Goal: Information Seeking & Learning: Learn about a topic

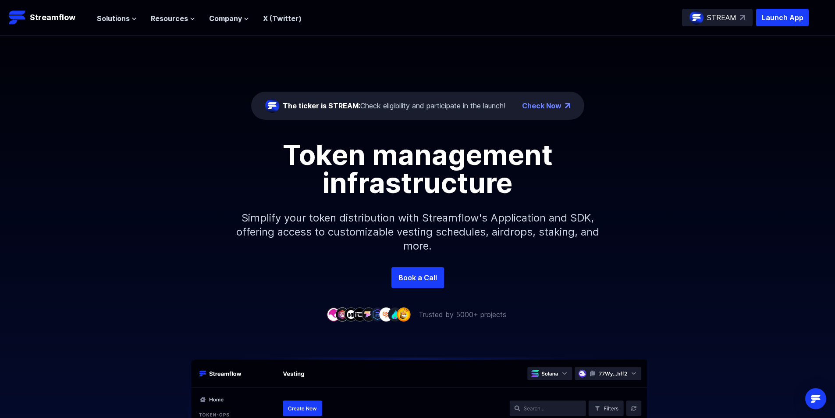
click at [739, 18] on div "STREAM" at bounding box center [717, 18] width 71 height 18
click at [129, 17] on button "Solutions" at bounding box center [117, 18] width 40 height 11
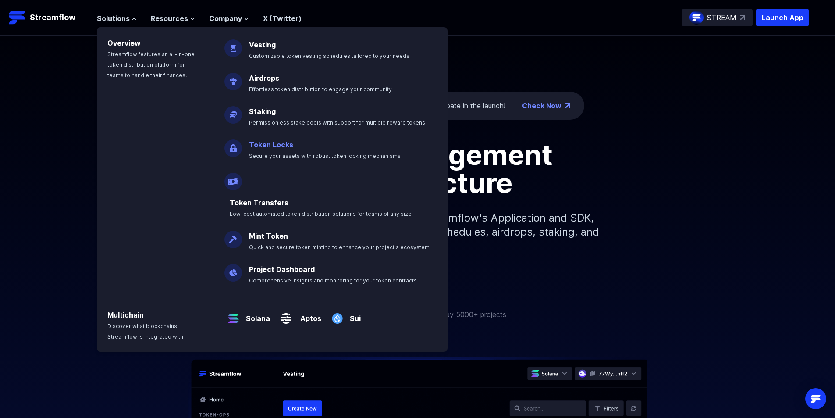
click at [278, 146] on link "Token Locks" at bounding box center [271, 144] width 44 height 9
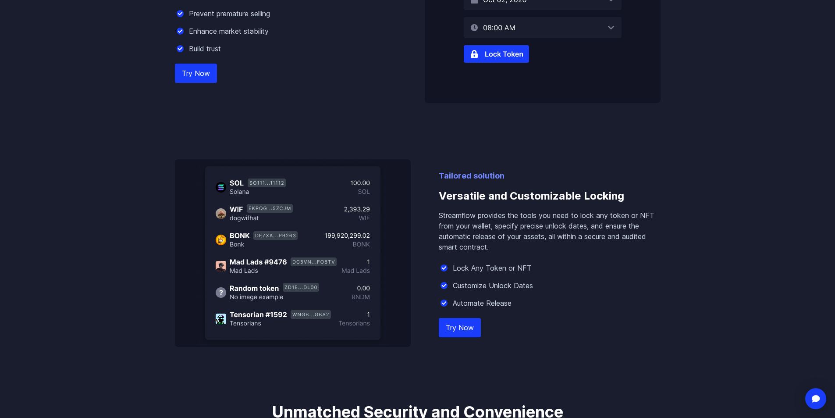
scroll to position [658, 0]
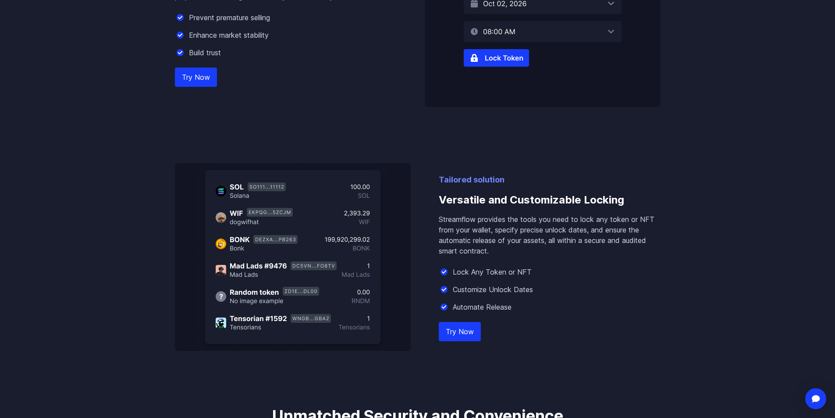
drag, startPoint x: 497, startPoint y: 57, endPoint x: 456, endPoint y: 112, distance: 68.6
click at [497, 57] on img at bounding box center [543, 13] width 236 height 188
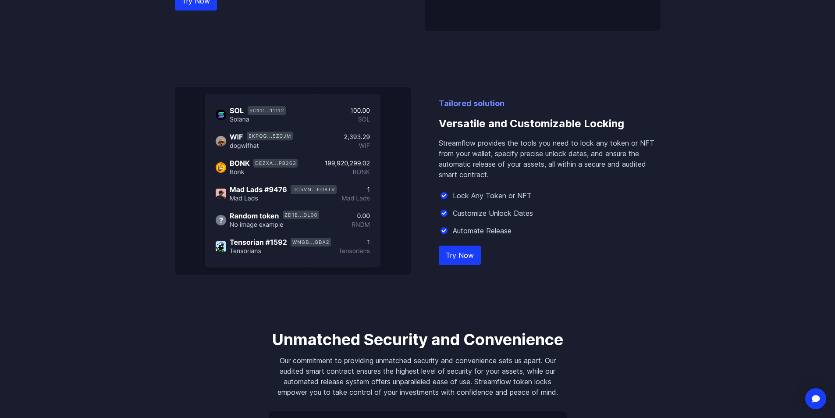
scroll to position [701, 0]
